Goal: Ask a question

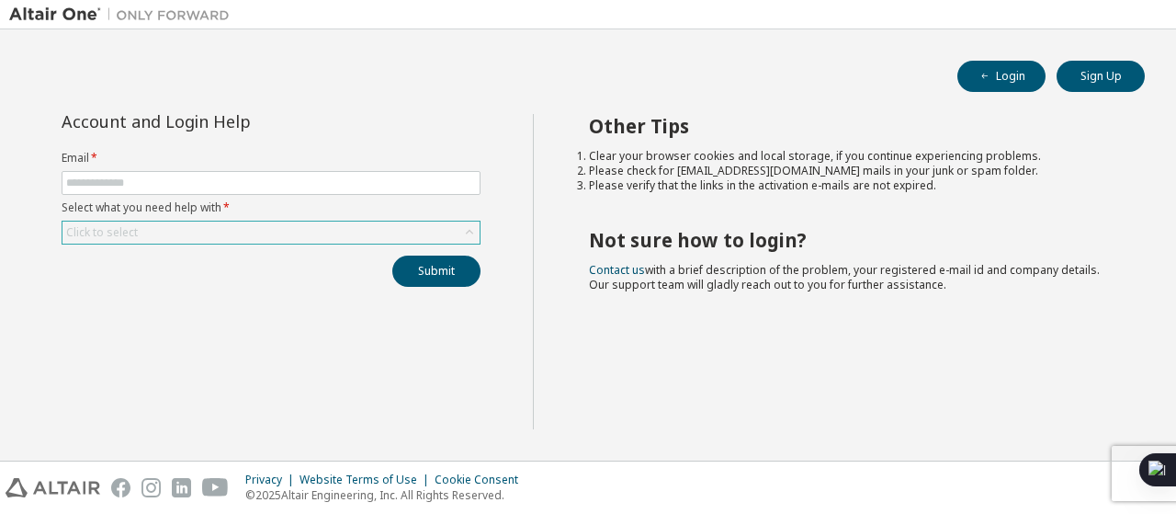
click at [352, 221] on div "Click to select" at bounding box center [270, 232] width 417 height 22
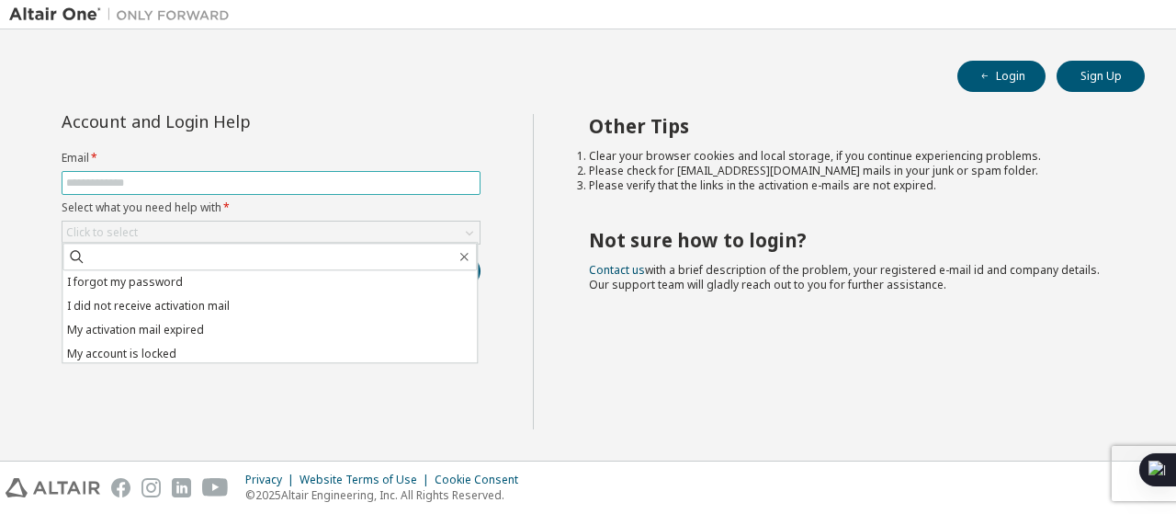
click at [329, 192] on span at bounding box center [271, 183] width 419 height 24
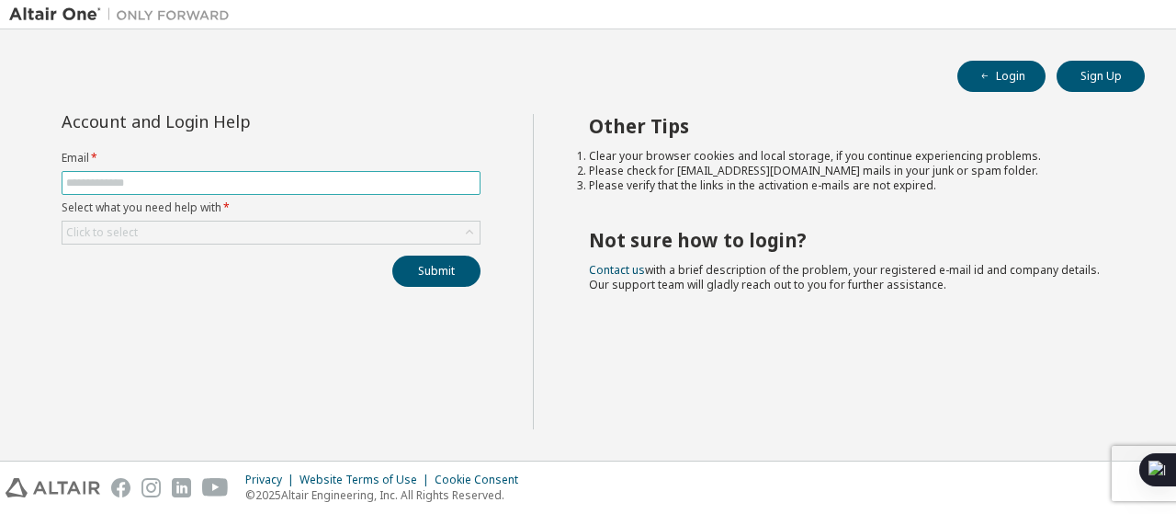
click at [332, 183] on input "text" at bounding box center [271, 182] width 410 height 15
type input "**********"
click at [298, 229] on div "Click to select" at bounding box center [270, 232] width 417 height 22
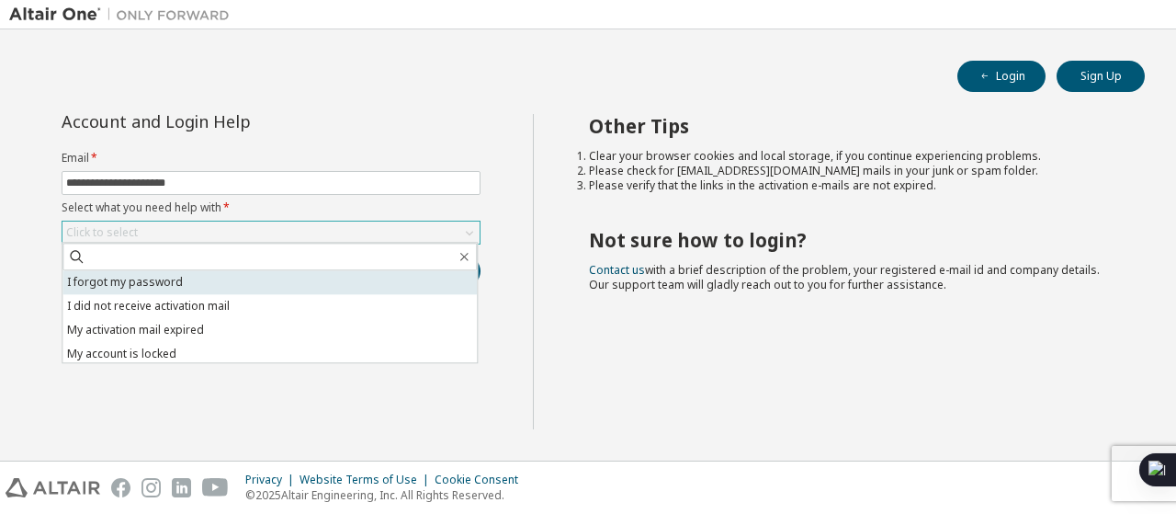
click at [272, 275] on li "I forgot my password" at bounding box center [269, 282] width 414 height 24
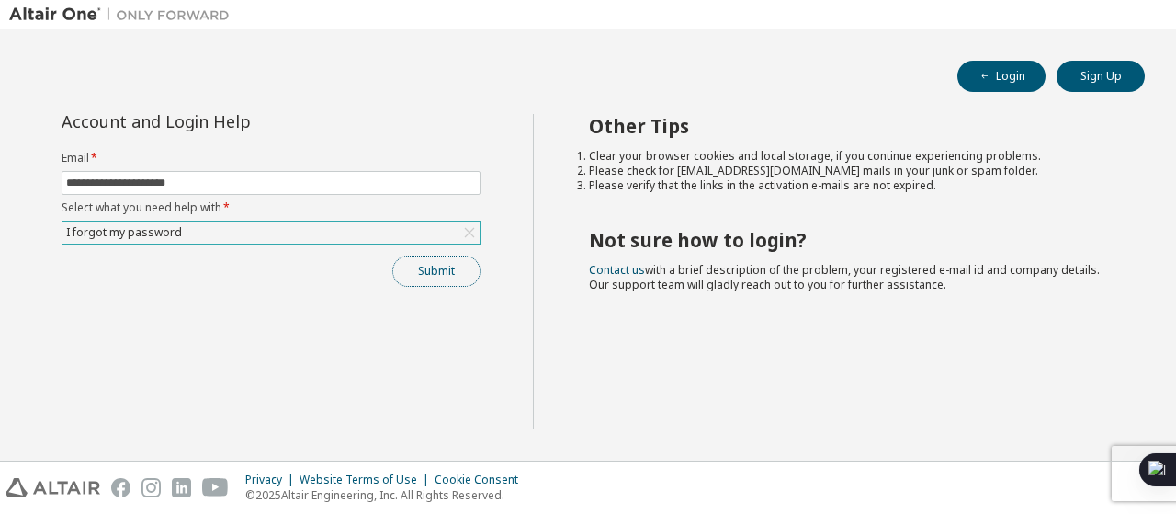
click at [456, 263] on button "Submit" at bounding box center [436, 270] width 88 height 31
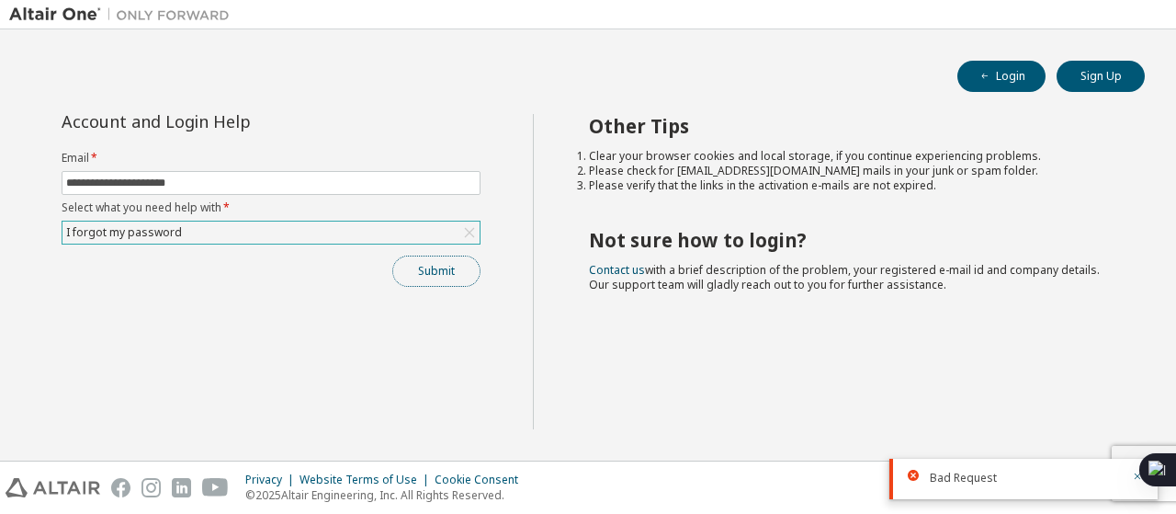
click at [470, 269] on button "Submit" at bounding box center [436, 270] width 88 height 31
